Goal: Task Accomplishment & Management: Use online tool/utility

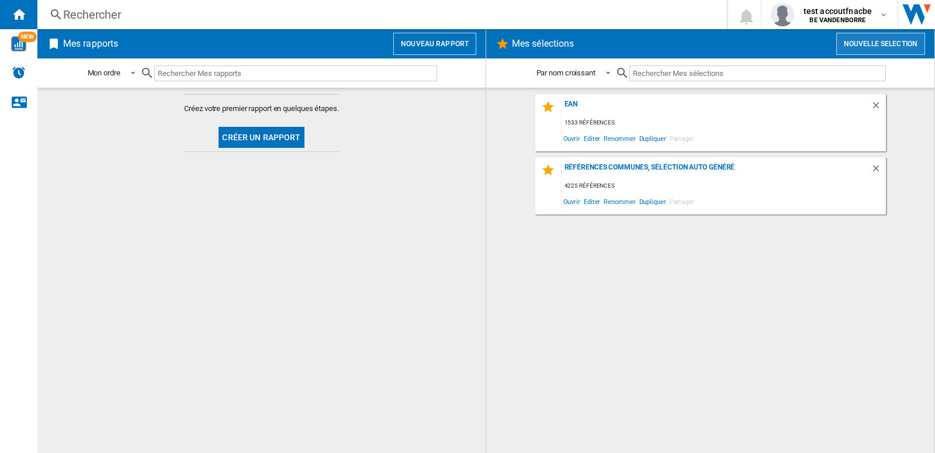
click at [890, 42] on button "Nouvelle selection" at bounding box center [880, 44] width 89 height 22
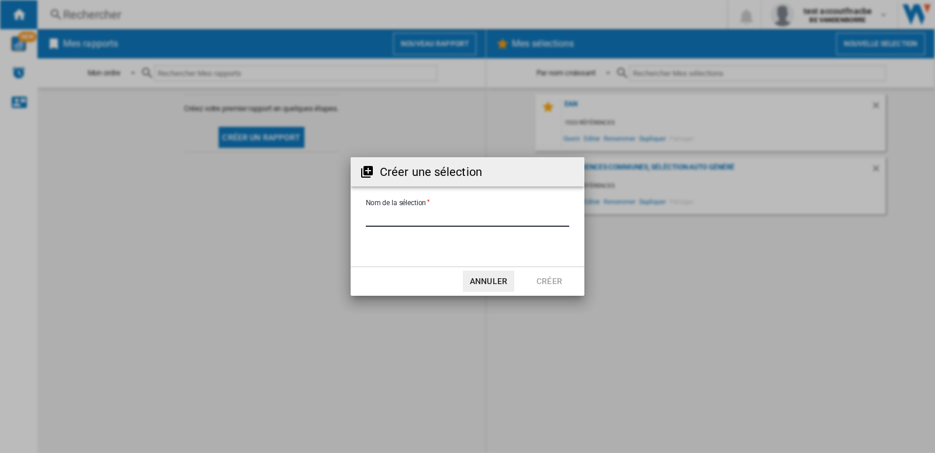
click at [400, 218] on input "Nom de la sélection" at bounding box center [467, 218] width 203 height 18
type input "**********"
click at [549, 278] on button "Créer" at bounding box center [549, 281] width 51 height 21
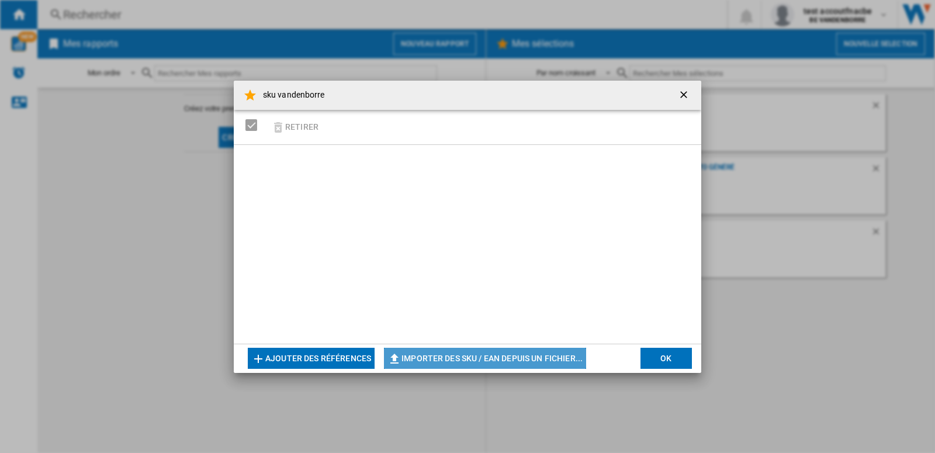
click at [564, 359] on button "Importer des SKU / EAN depuis un fichier..." at bounding box center [485, 358] width 202 height 21
type input "**********"
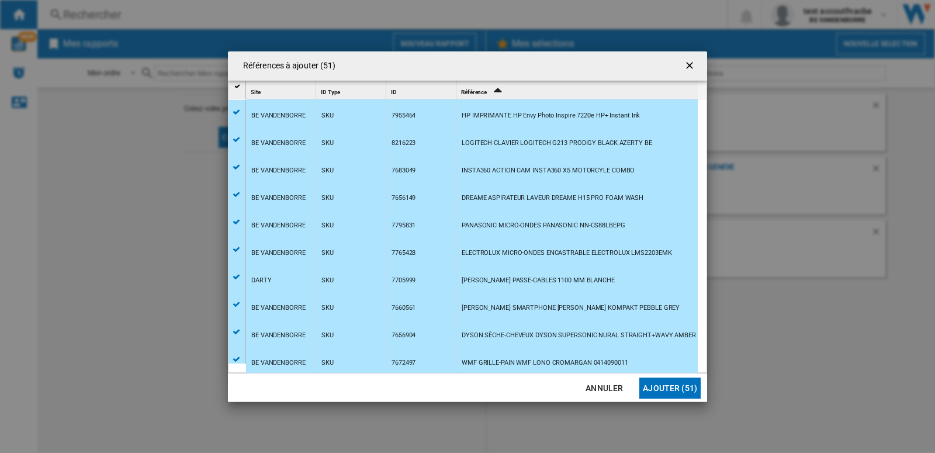
scroll to position [26, 0]
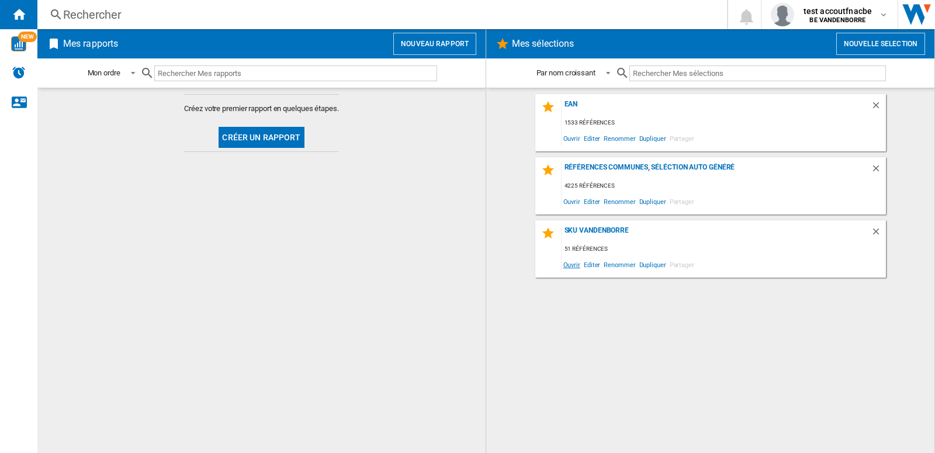
click at [571, 264] on span "Ouvrir" at bounding box center [572, 265] width 20 height 16
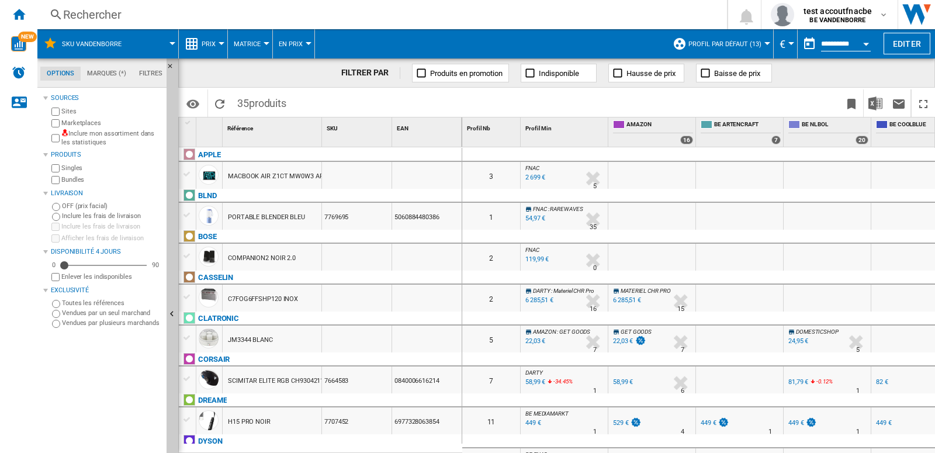
click at [71, 138] on label "Inclure mon assortiment dans les statistiques" at bounding box center [111, 138] width 101 height 18
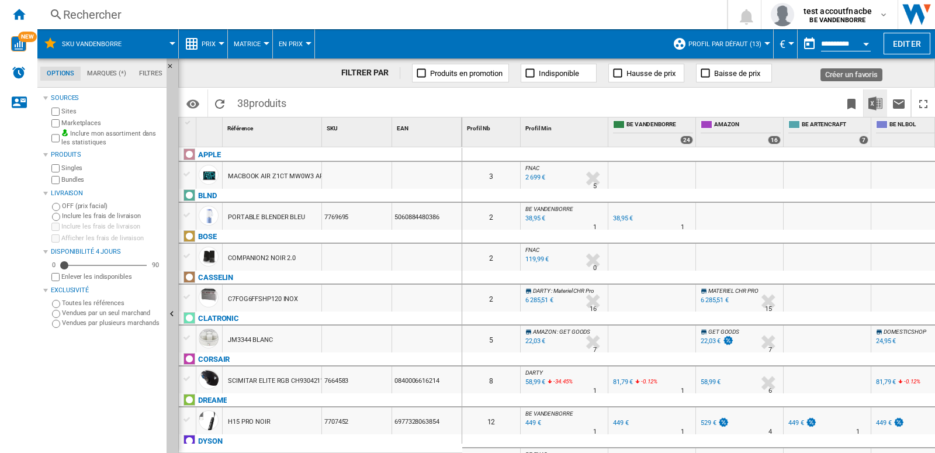
click at [872, 100] on img "Télécharger au format Excel" at bounding box center [876, 103] width 14 height 14
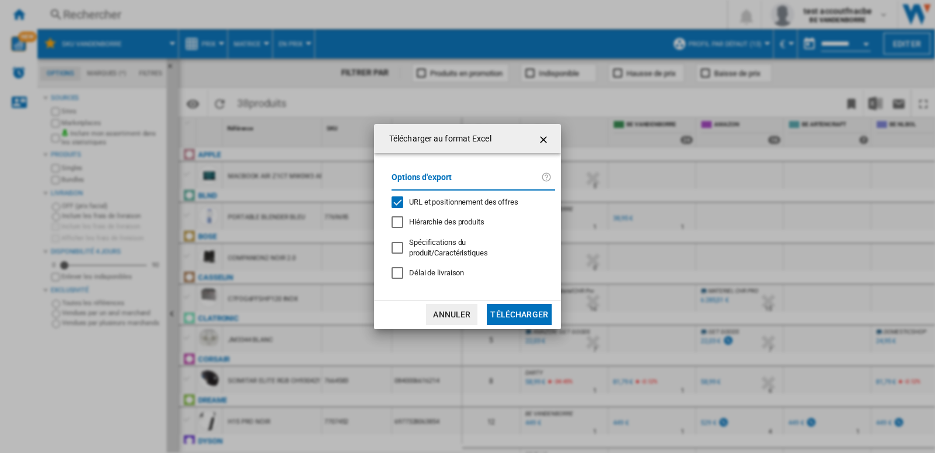
click at [520, 318] on button "Télécharger" at bounding box center [519, 314] width 65 height 21
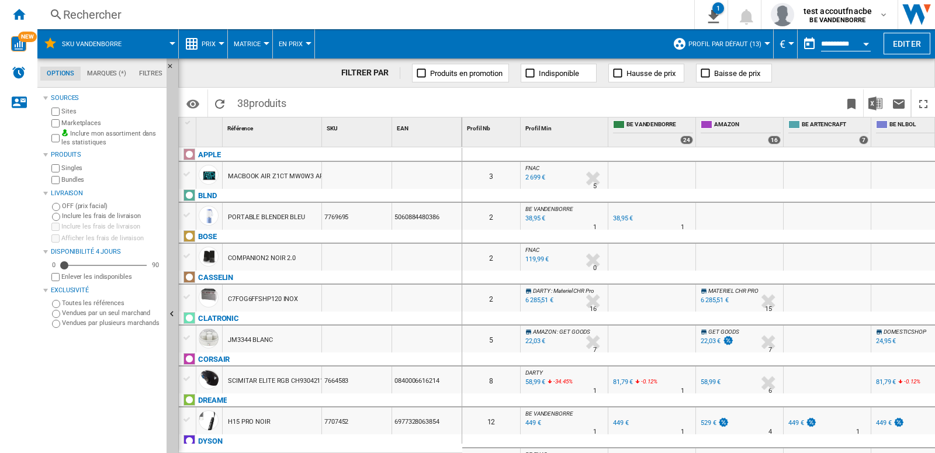
click at [671, 401] on div at bounding box center [652, 400] width 88 height 14
